Goal: Task Accomplishment & Management: Manage account settings

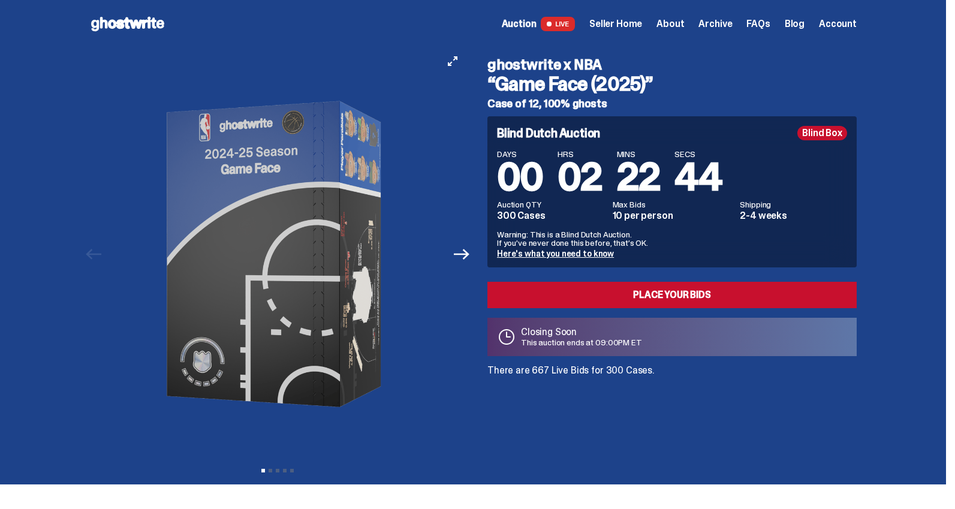
click at [462, 70] on div at bounding box center [277, 254] width 376 height 412
click at [457, 64] on icon "View full-screen" at bounding box center [453, 61] width 10 height 10
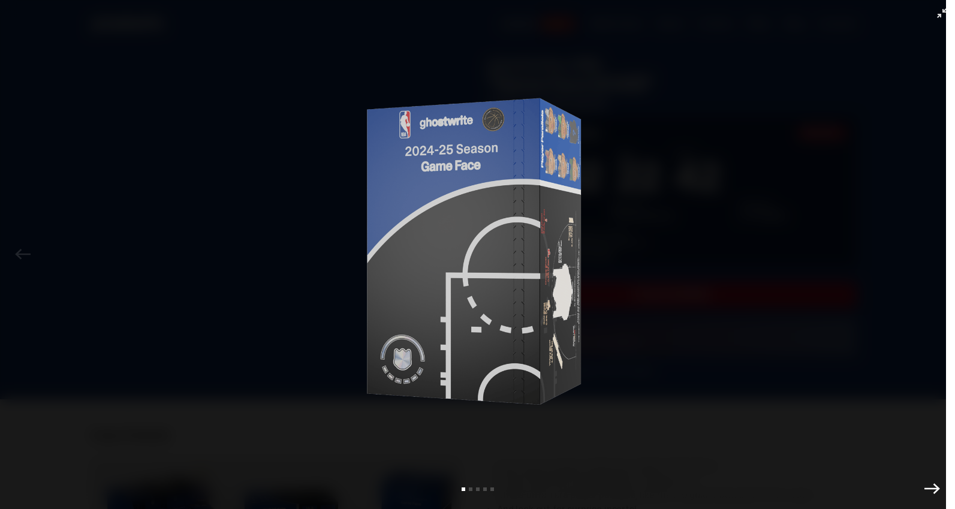
click at [940, 13] on icon "Exit full-screen" at bounding box center [942, 13] width 10 height 10
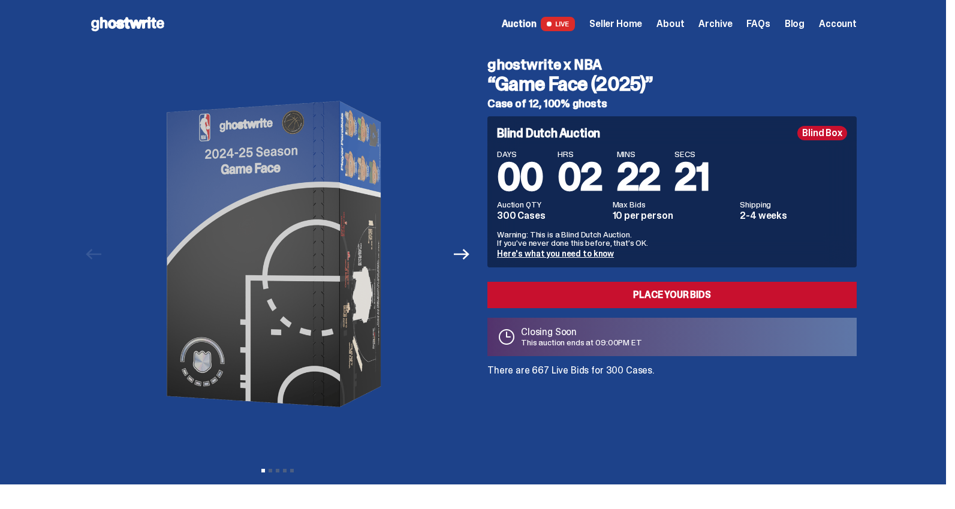
click at [622, 25] on span "Seller Home" at bounding box center [615, 24] width 53 height 10
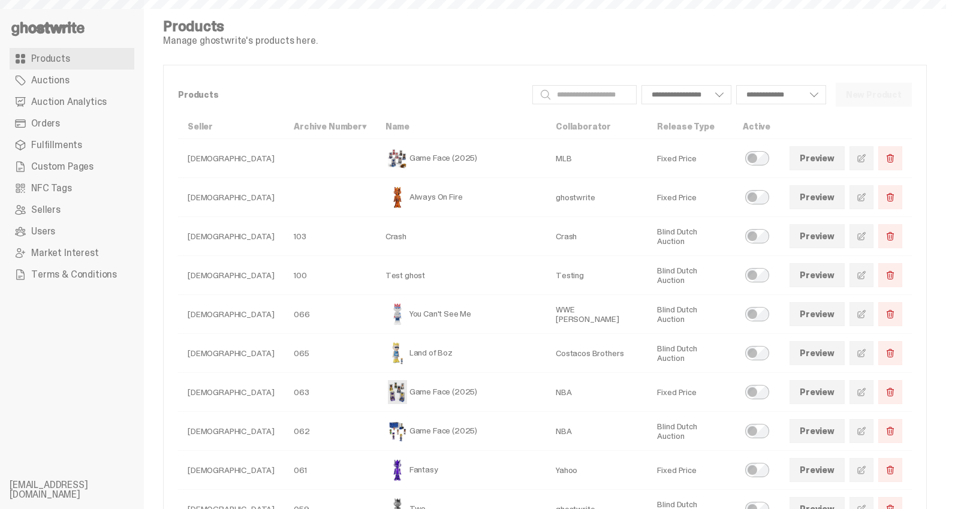
select select
click at [52, 100] on span "Auction Analytics" at bounding box center [69, 102] width 76 height 10
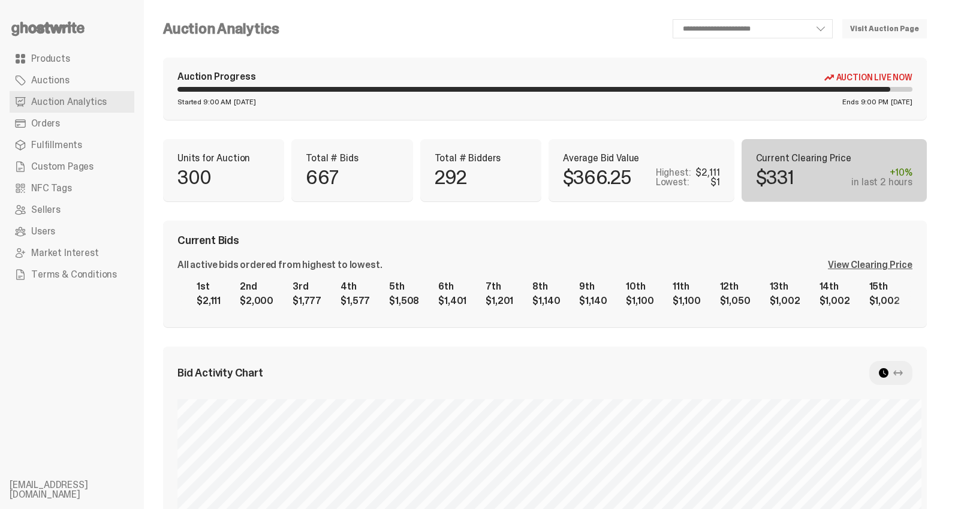
click at [65, 83] on span "Auctions" at bounding box center [50, 81] width 38 height 10
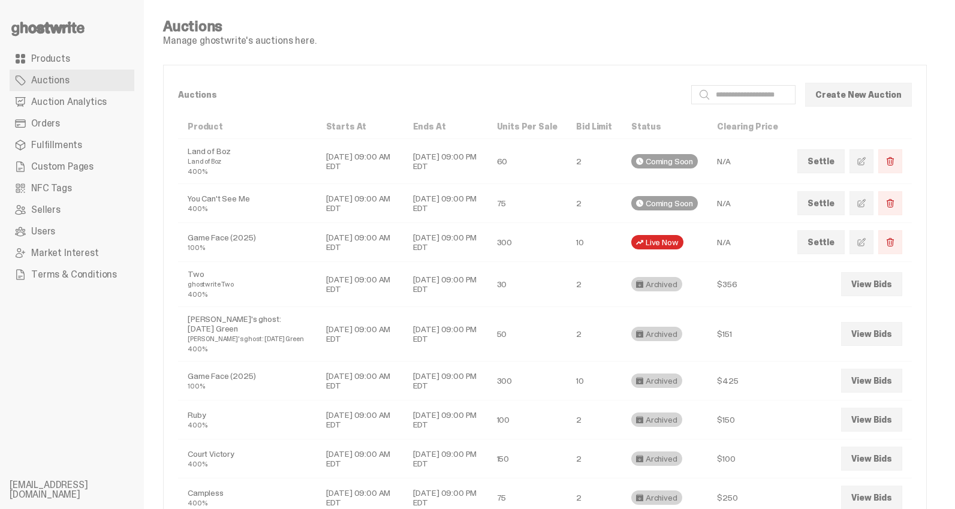
click at [663, 241] on div "Live Now" at bounding box center [657, 242] width 52 height 14
click at [316, 243] on td "Sep 15, 2025 09:00 AM EDT" at bounding box center [359, 242] width 87 height 39
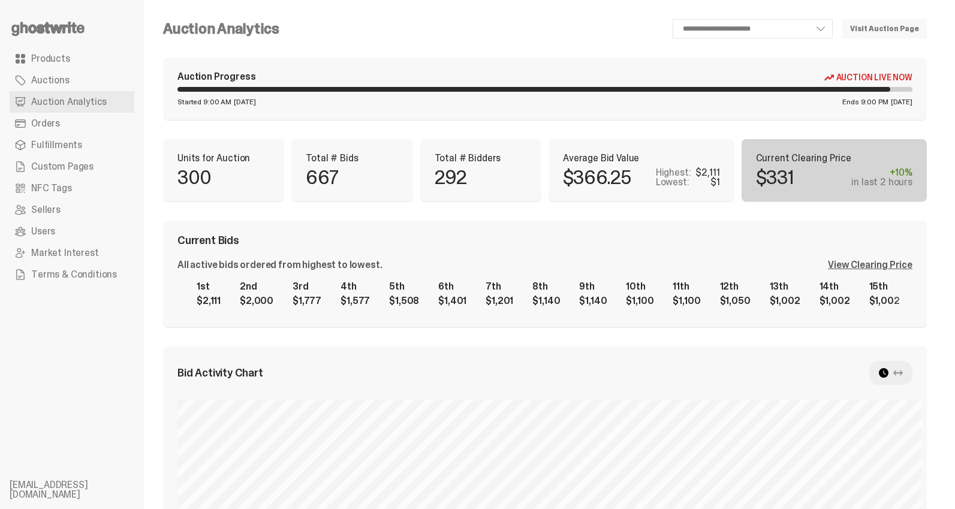
click at [45, 231] on span "Users" at bounding box center [43, 232] width 24 height 10
click at [898, 31] on link "Visit Auction Page" at bounding box center [884, 28] width 84 height 19
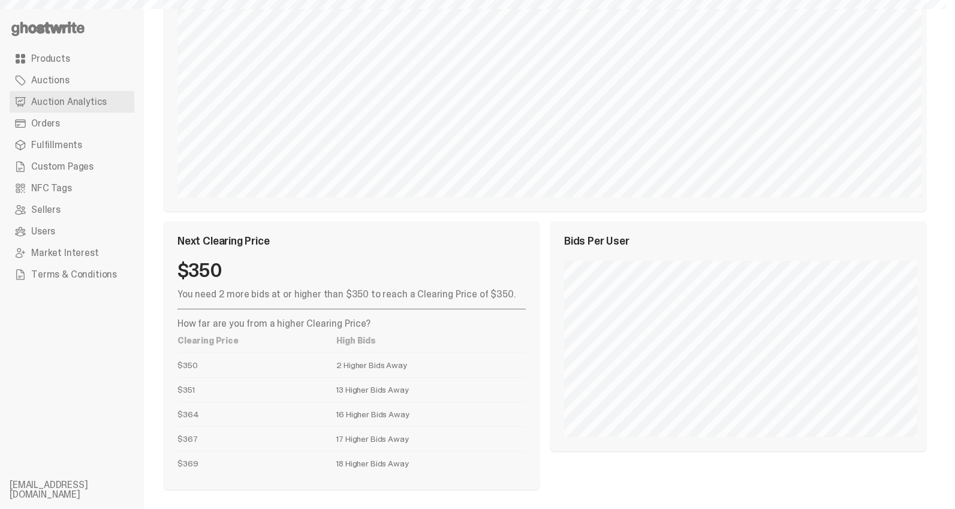
select select "**"
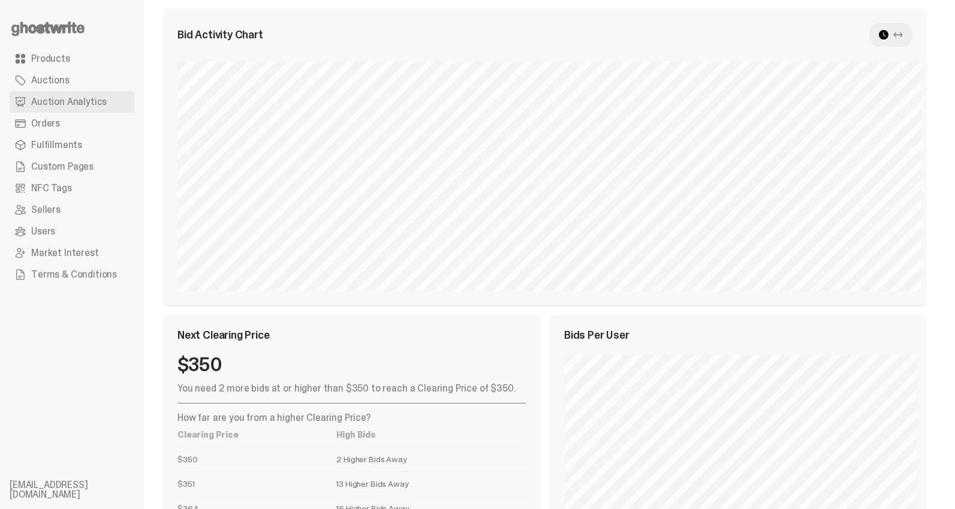
scroll to position [276, 0]
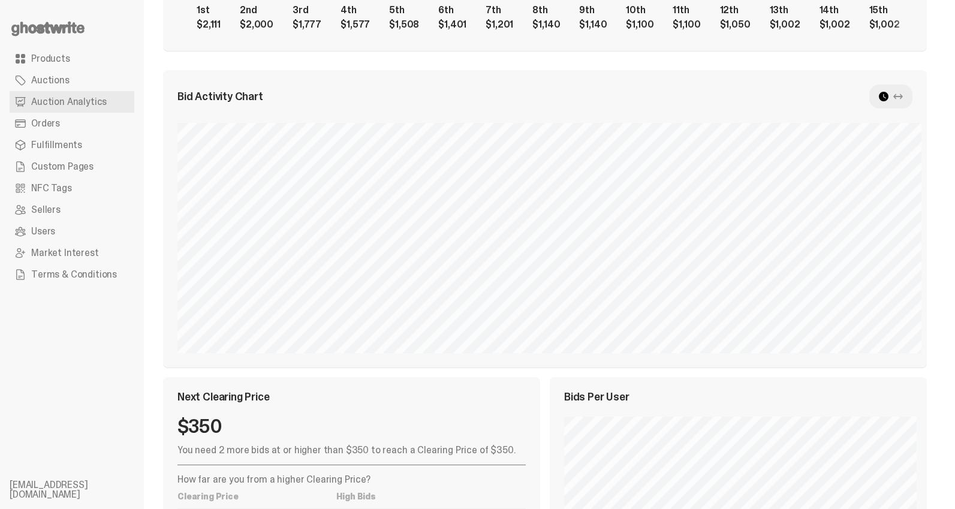
click at [901, 94] on div at bounding box center [890, 96] width 43 height 24
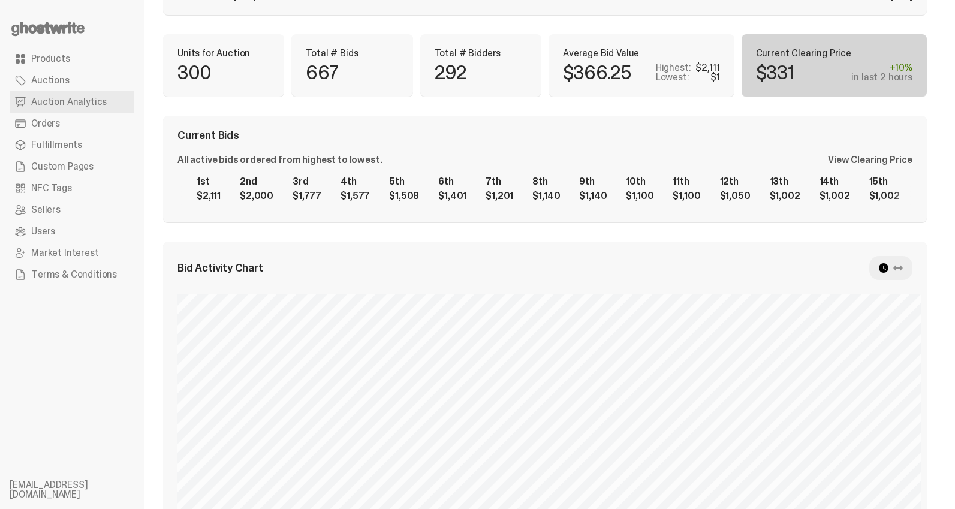
scroll to position [0, 0]
